Goal: Transaction & Acquisition: Purchase product/service

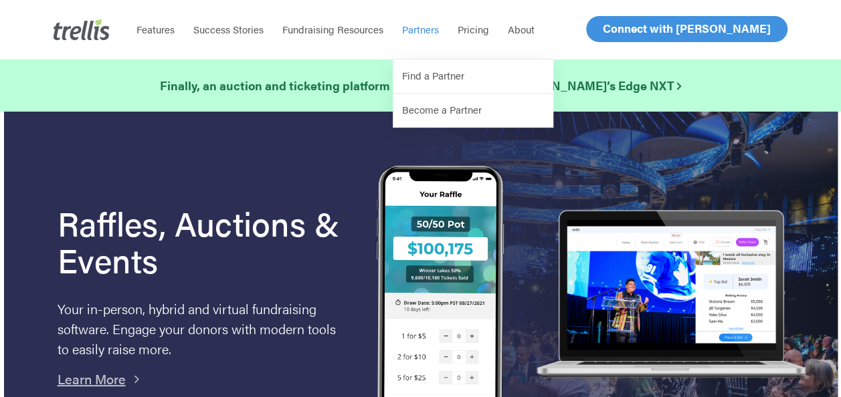
click at [620, 29] on span "Log In" at bounding box center [618, 29] width 32 height 16
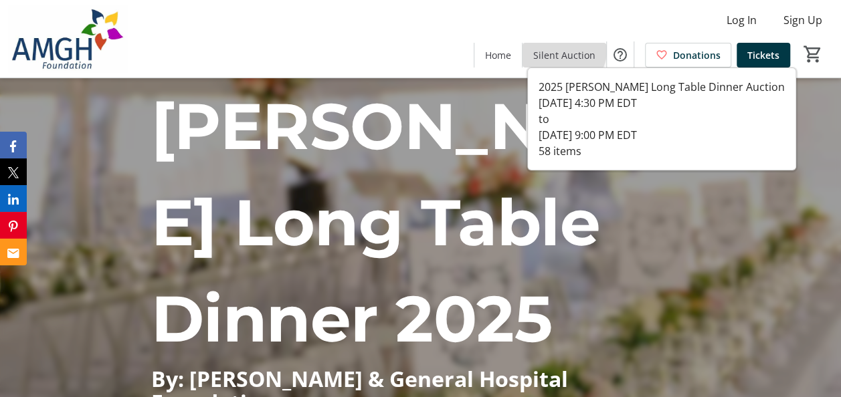
click at [558, 47] on span at bounding box center [565, 55] width 84 height 32
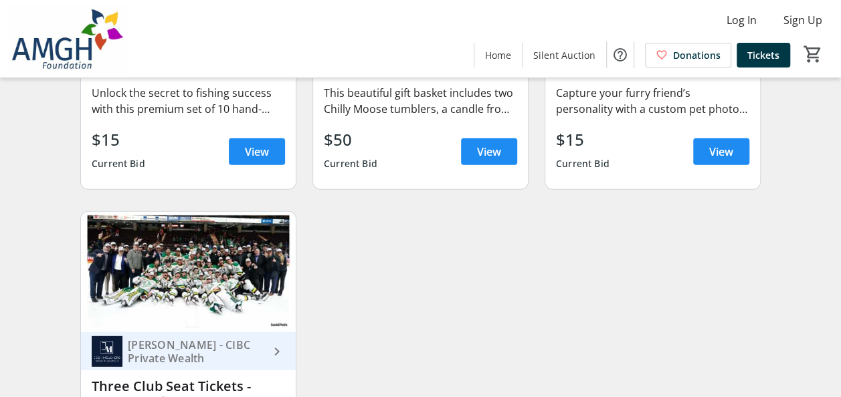
scroll to position [6892, 0]
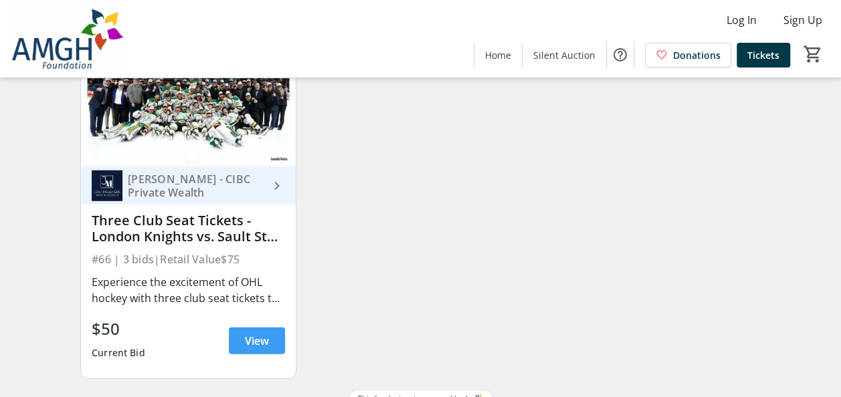
click at [252, 349] on span "View" at bounding box center [257, 341] width 24 height 16
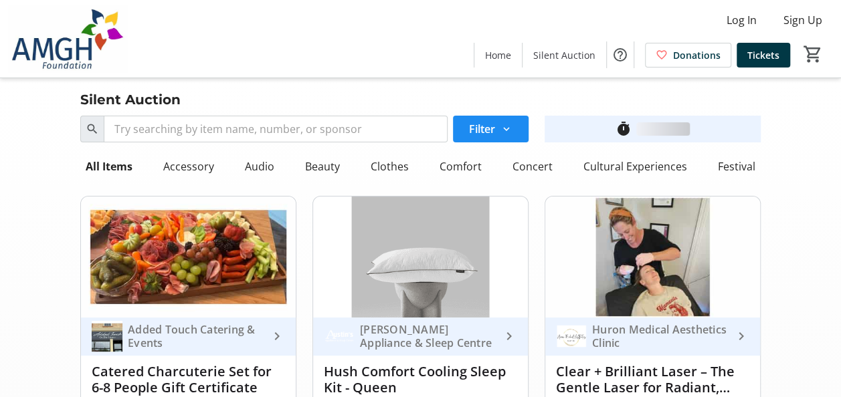
scroll to position [6892, 0]
